Goal: Task Accomplishment & Management: Use online tool/utility

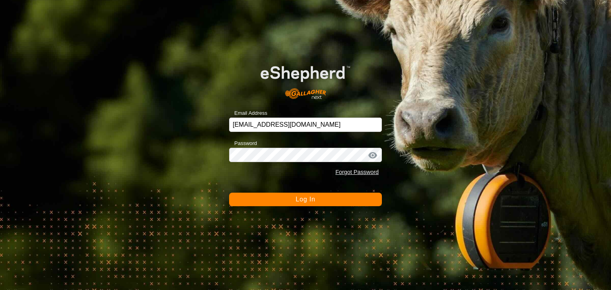
click at [280, 203] on button "Log In" at bounding box center [305, 200] width 153 height 14
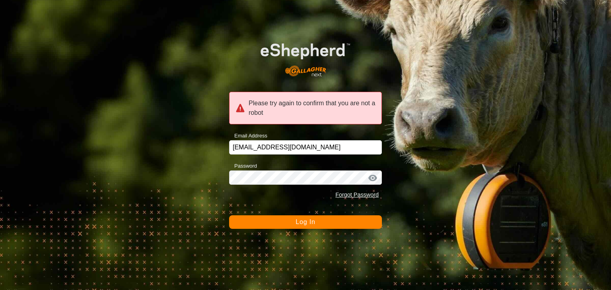
click at [278, 220] on button "Log In" at bounding box center [305, 222] width 153 height 14
click at [299, 222] on span "Log In" at bounding box center [304, 222] width 19 height 7
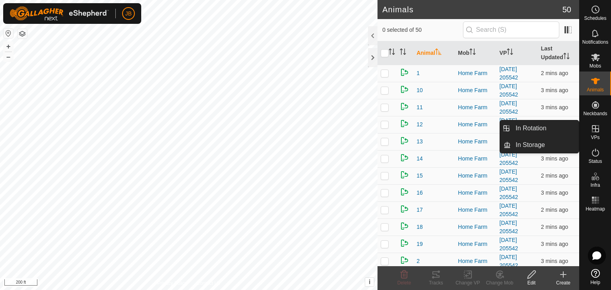
click at [595, 130] on icon at bounding box center [595, 129] width 10 height 10
click at [539, 128] on link "In Rotation" at bounding box center [544, 128] width 68 height 16
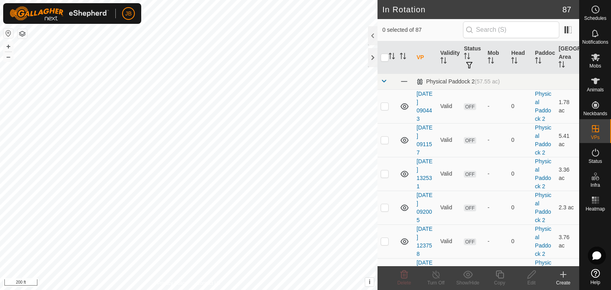
click at [564, 273] on icon at bounding box center [563, 275] width 10 height 10
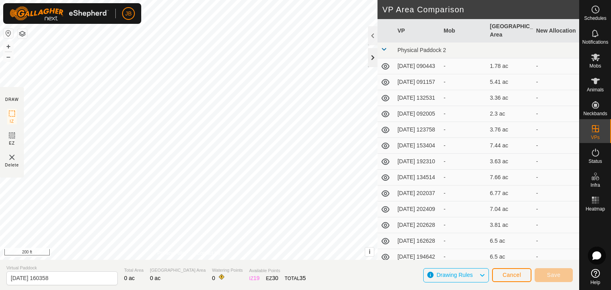
click at [371, 57] on div at bounding box center [373, 57] width 10 height 19
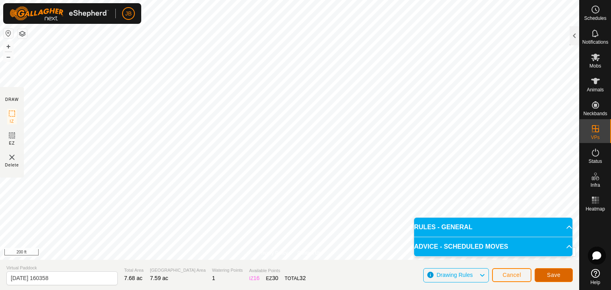
click at [547, 272] on span "Save" at bounding box center [554, 275] width 14 height 6
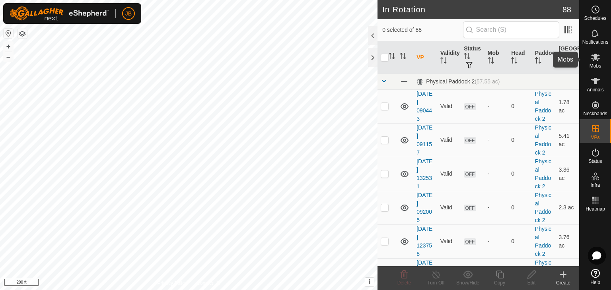
click at [598, 58] on icon at bounding box center [595, 58] width 9 height 8
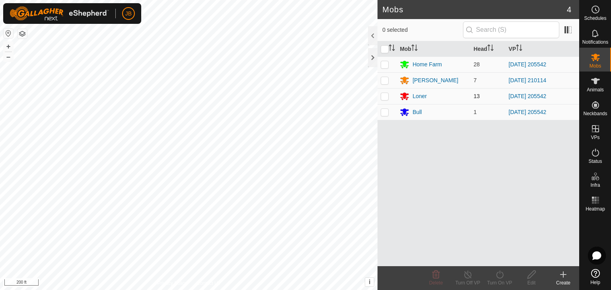
click at [384, 97] on p-checkbox at bounding box center [384, 96] width 8 height 6
checkbox input "true"
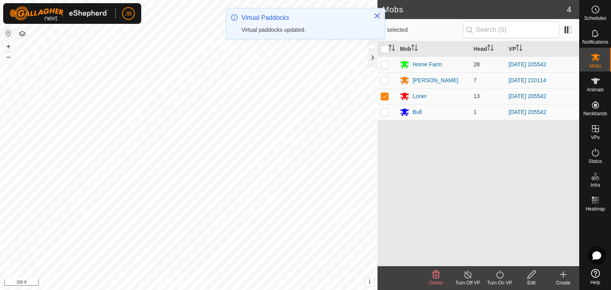
click at [384, 63] on p-checkbox at bounding box center [384, 64] width 8 height 6
checkbox input "true"
click at [498, 273] on icon at bounding box center [500, 275] width 10 height 10
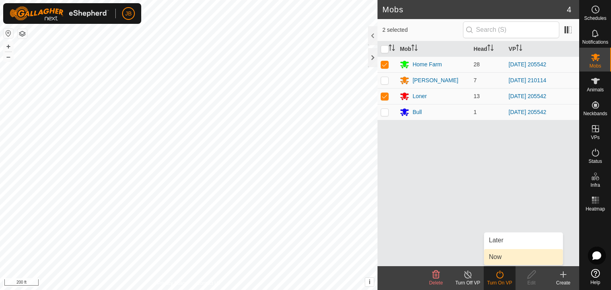
click at [501, 260] on link "Now" at bounding box center [523, 257] width 79 height 16
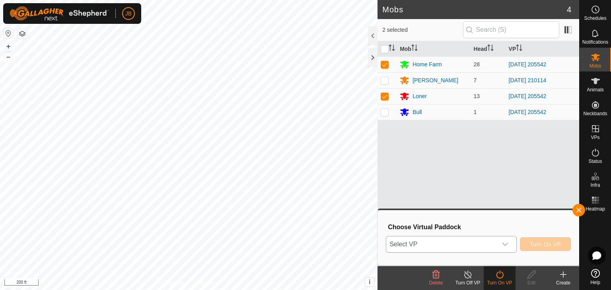
click at [508, 248] on div "dropdown trigger" at bounding box center [505, 245] width 16 height 16
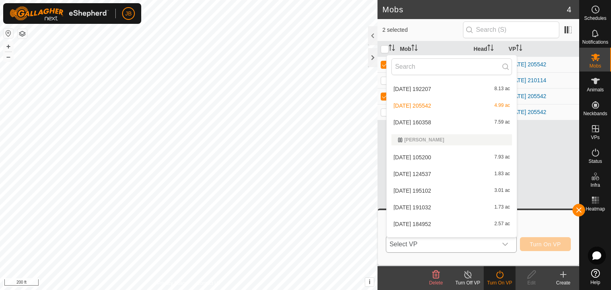
scroll to position [1060, 0]
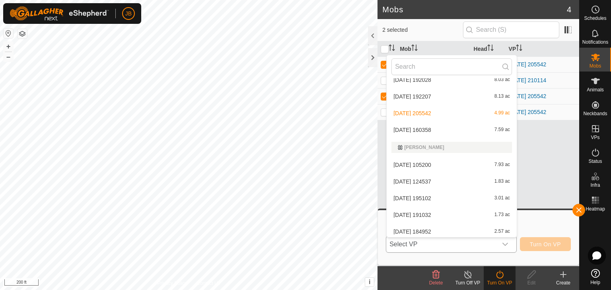
click at [414, 130] on li "[DATE] 160358 7.59 ac" at bounding box center [451, 130] width 130 height 16
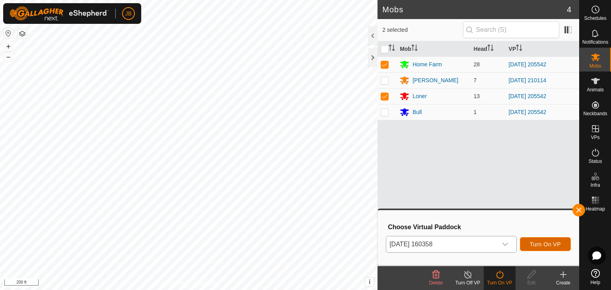
click at [543, 245] on span "Turn On VP" at bounding box center [545, 244] width 31 height 6
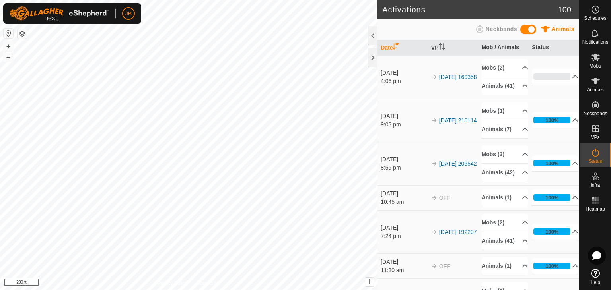
click at [9, 33] on button "button" at bounding box center [9, 34] width 10 height 10
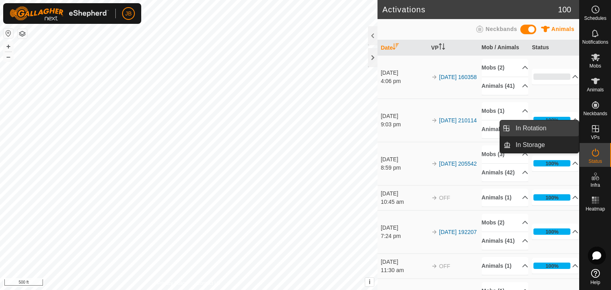
click at [545, 130] on link "In Rotation" at bounding box center [544, 128] width 68 height 16
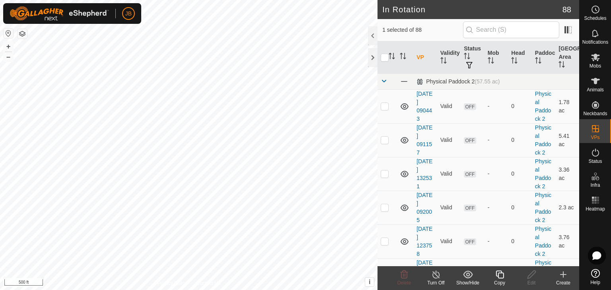
click at [565, 274] on icon at bounding box center [563, 275] width 10 height 10
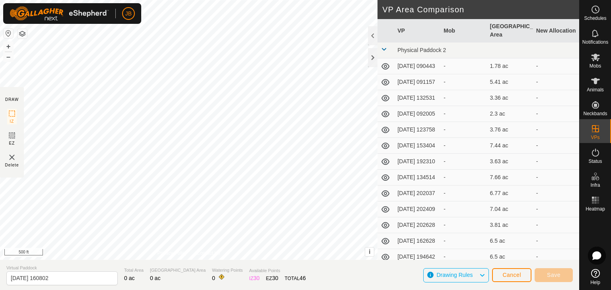
click at [121, 23] on div "JB" at bounding box center [72, 13] width 138 height 21
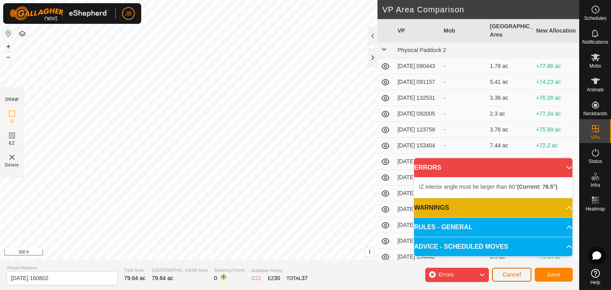
click at [512, 275] on span "Cancel" at bounding box center [511, 275] width 19 height 6
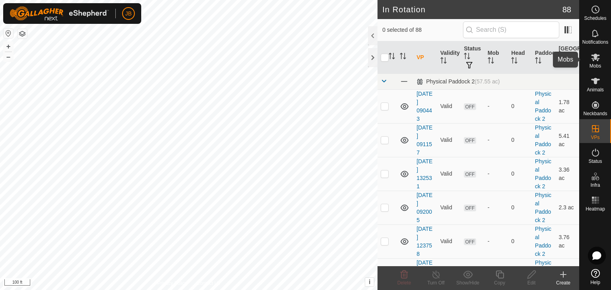
click at [595, 61] on icon at bounding box center [595, 57] width 10 height 10
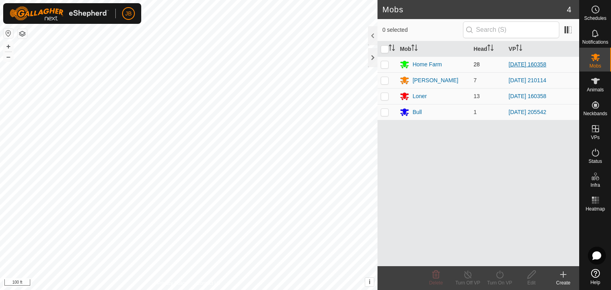
click at [516, 66] on link "[DATE] 160358" at bounding box center [527, 64] width 38 height 6
